Goal: Information Seeking & Learning: Learn about a topic

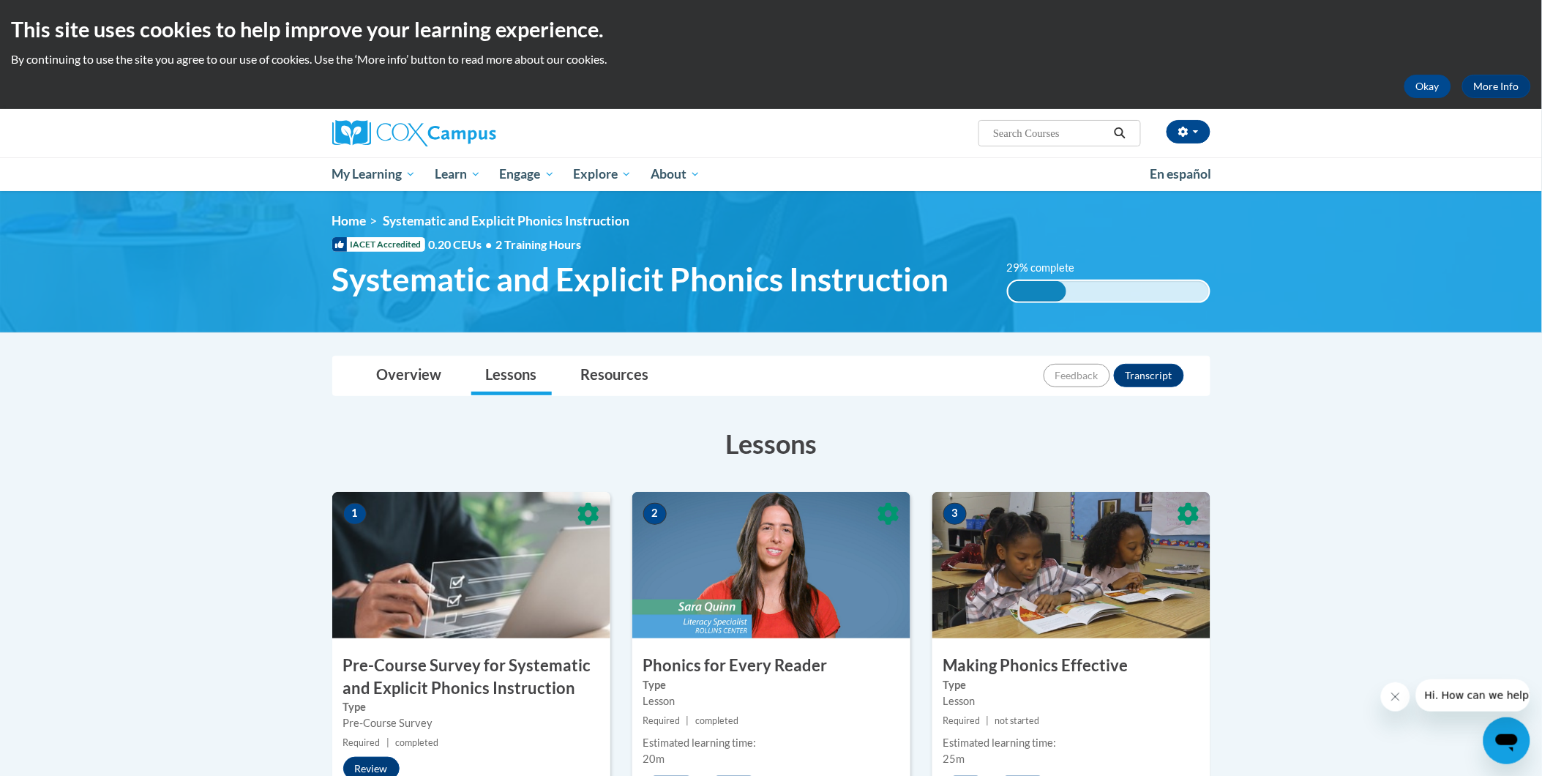
scroll to position [325, 0]
